Goal: Register for event/course

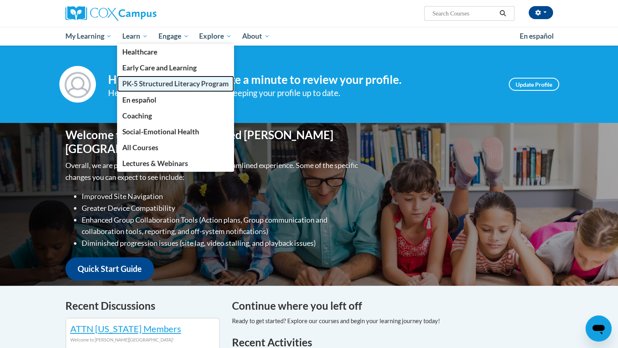
click at [155, 82] on span "PK-5 Structured Literacy Program" at bounding box center [175, 83] width 107 height 9
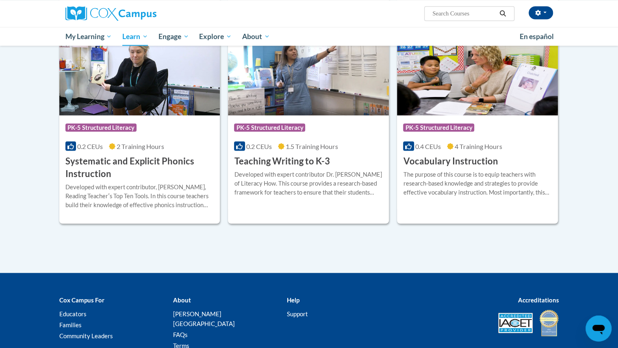
scroll to position [895, 0]
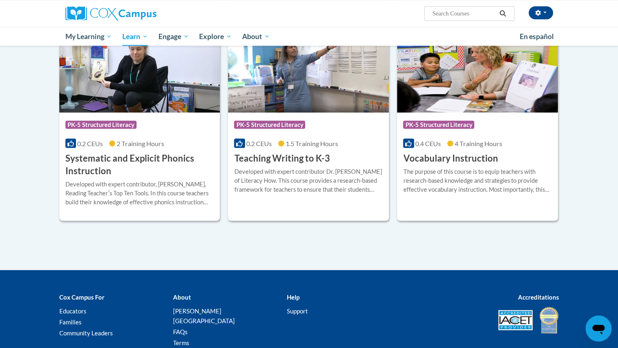
click at [146, 171] on h3 "Systematic and Explicit Phonics Instruction" at bounding box center [139, 164] width 149 height 25
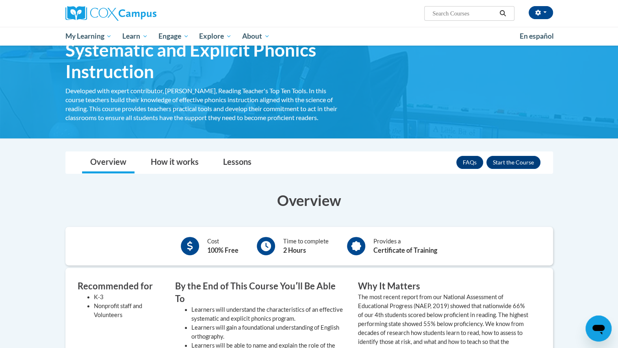
scroll to position [15, 0]
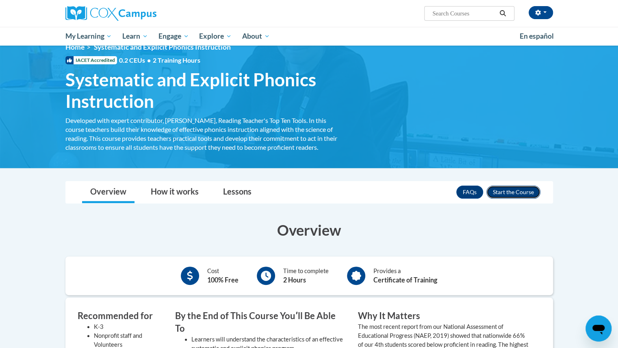
click at [532, 187] on button "Enroll" at bounding box center [514, 191] width 54 height 13
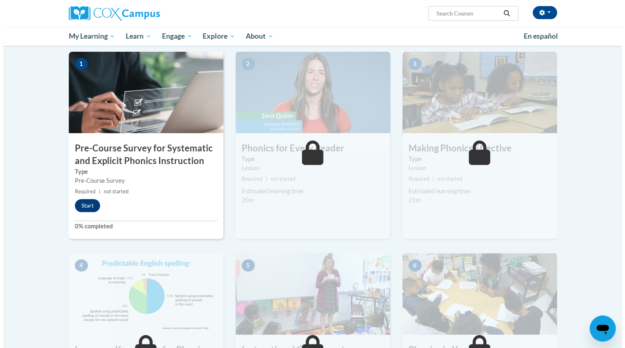
scroll to position [163, 0]
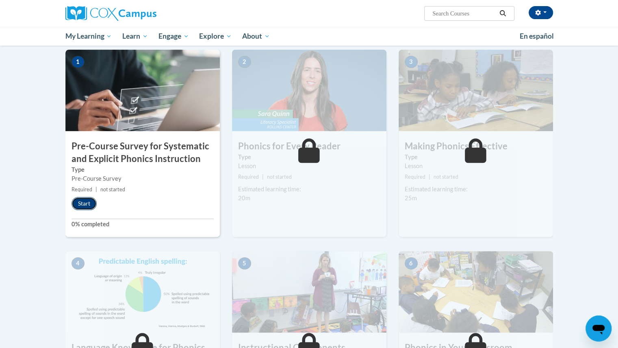
click at [89, 199] on button "Start" at bounding box center [84, 203] width 25 height 13
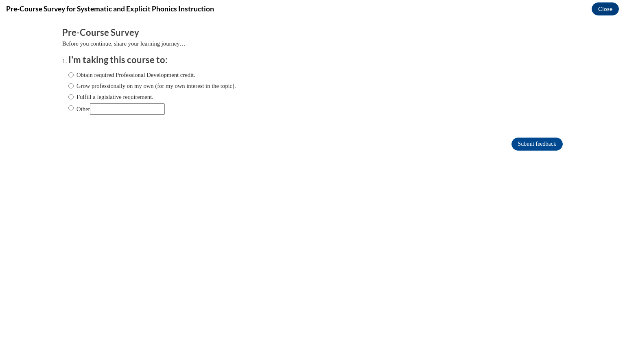
scroll to position [0, 0]
click at [119, 94] on label "Fulfill a legislative requirement." at bounding box center [110, 96] width 85 height 9
click at [74, 94] on input "Fulfill a legislative requirement." at bounding box center [70, 96] width 5 height 9
radio input "true"
click at [538, 142] on input "Submit feedback" at bounding box center [536, 143] width 51 height 13
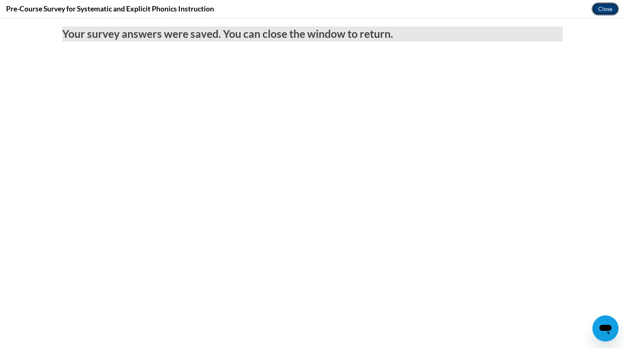
click at [607, 8] on button "Close" at bounding box center [604, 8] width 27 height 13
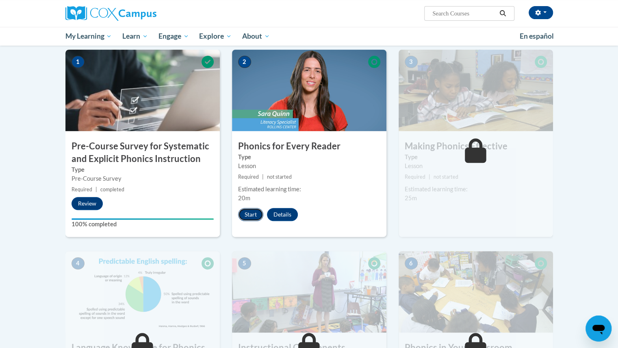
click at [250, 215] on button "Start" at bounding box center [250, 214] width 25 height 13
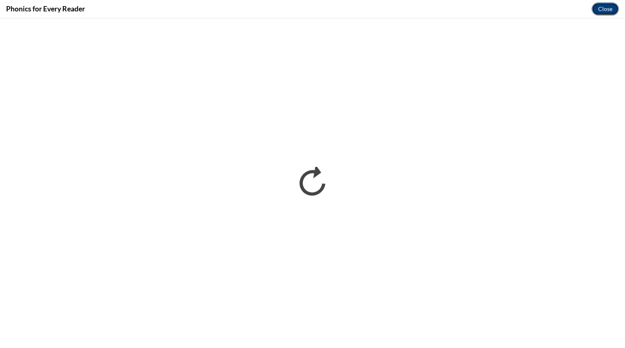
click at [606, 10] on button "Close" at bounding box center [604, 8] width 27 height 13
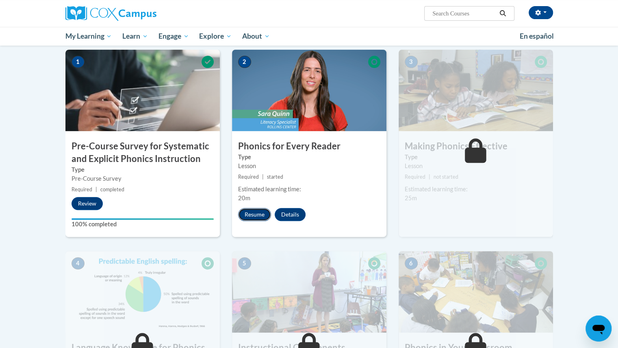
click at [255, 213] on button "Resume" at bounding box center [254, 214] width 33 height 13
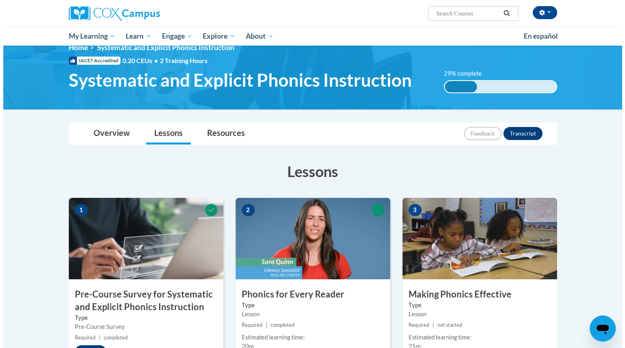
scroll to position [163, 0]
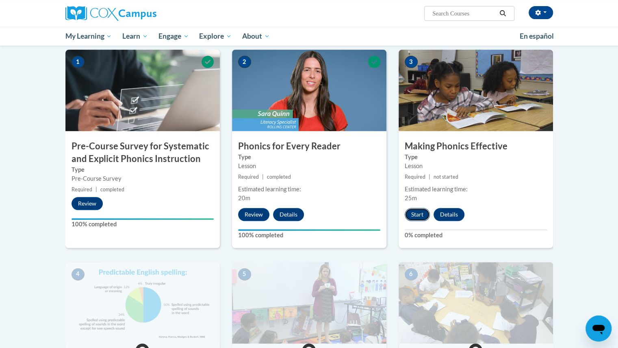
click at [415, 217] on button "Start" at bounding box center [417, 214] width 25 height 13
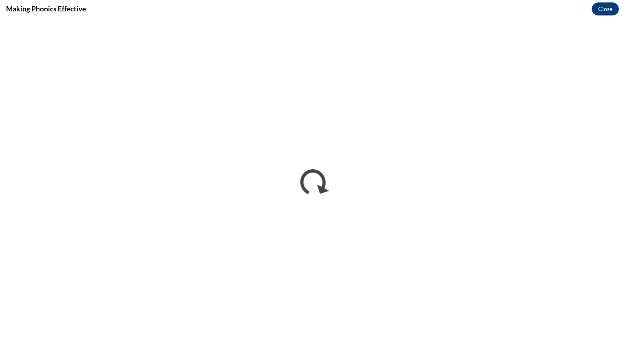
scroll to position [0, 0]
